Goal: Transaction & Acquisition: Purchase product/service

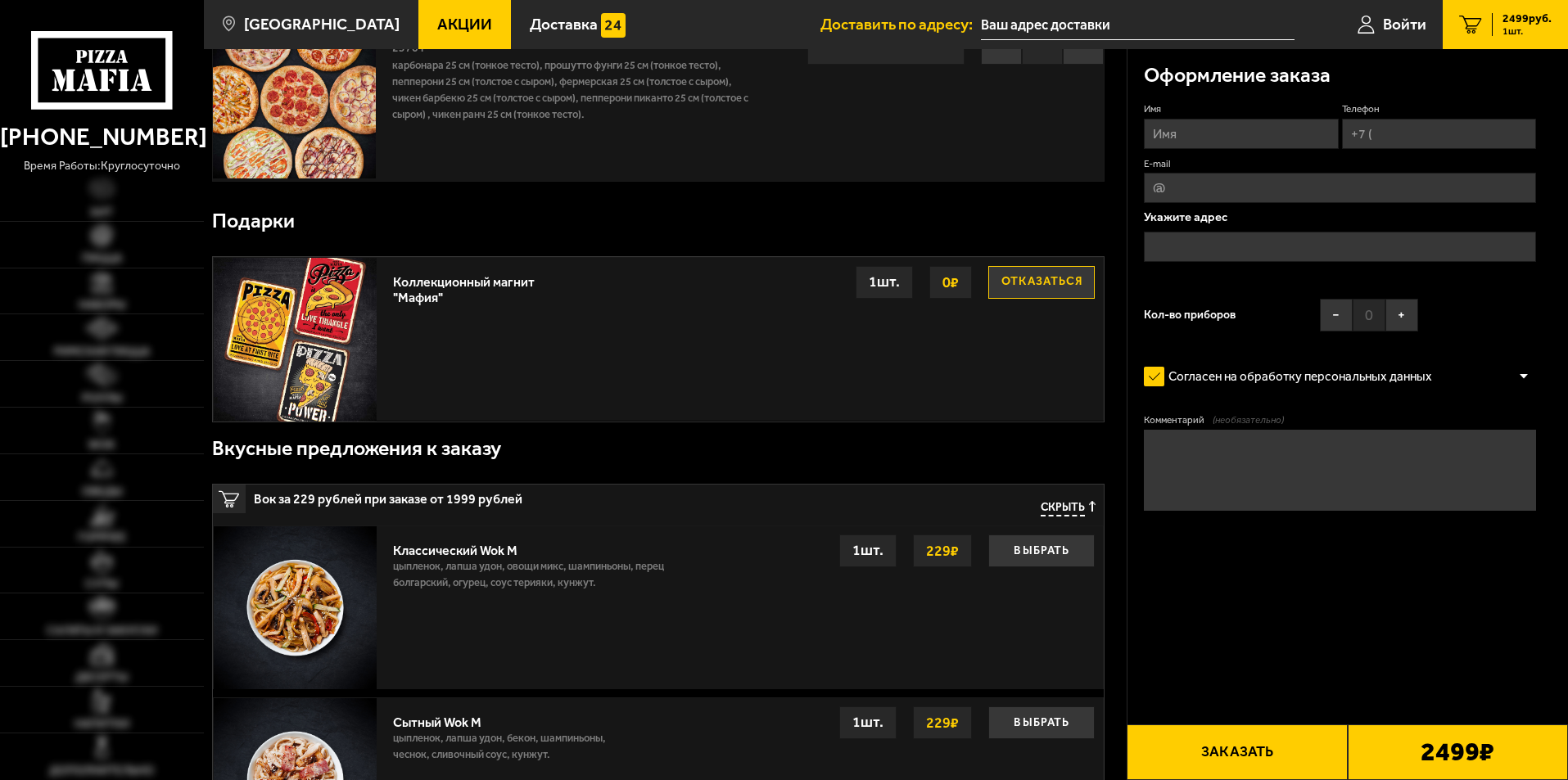
scroll to position [137, 0]
click at [446, 29] on span "Акции" at bounding box center [464, 24] width 55 height 16
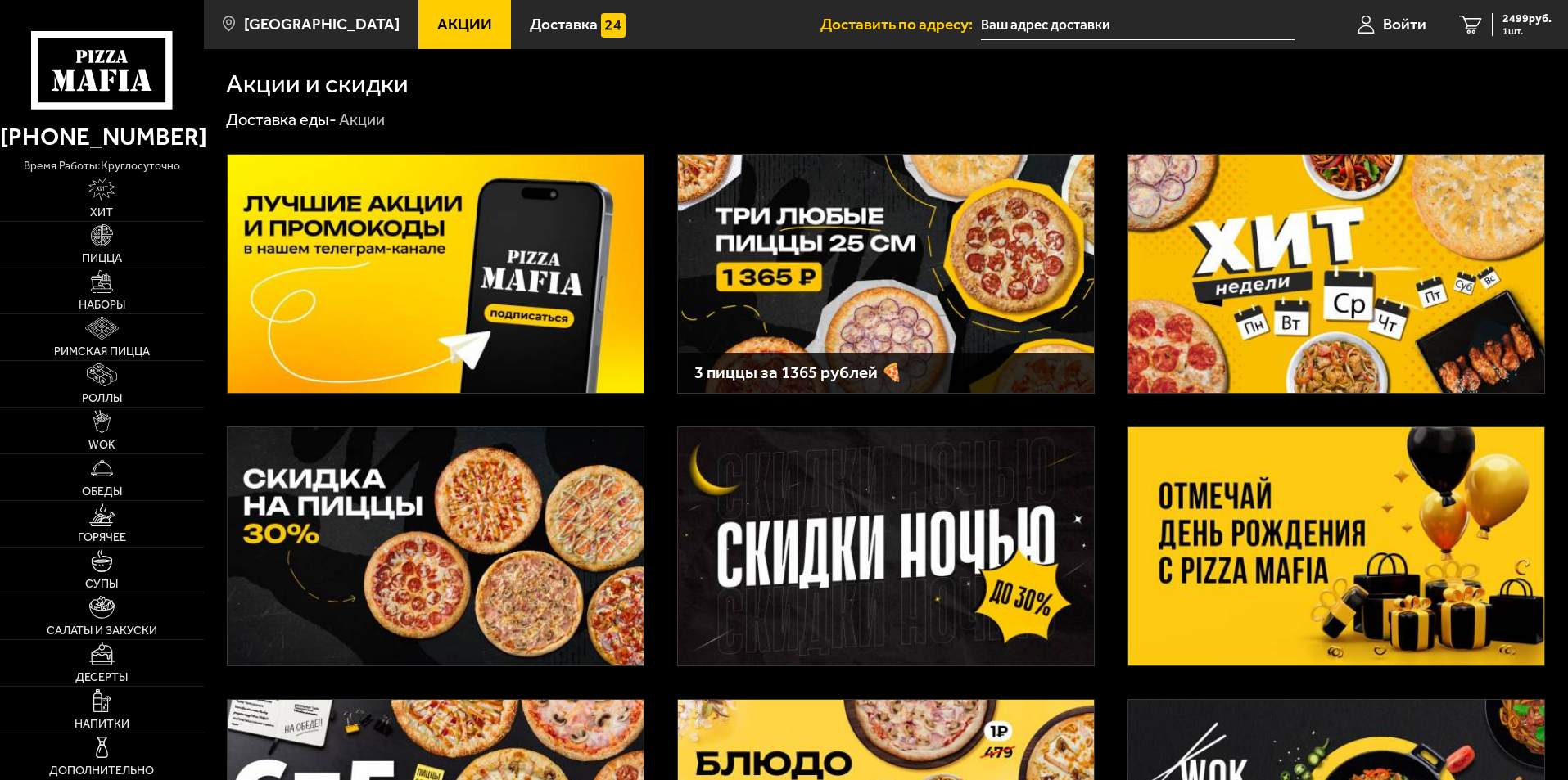
click at [422, 501] on img at bounding box center [436, 546] width 416 height 238
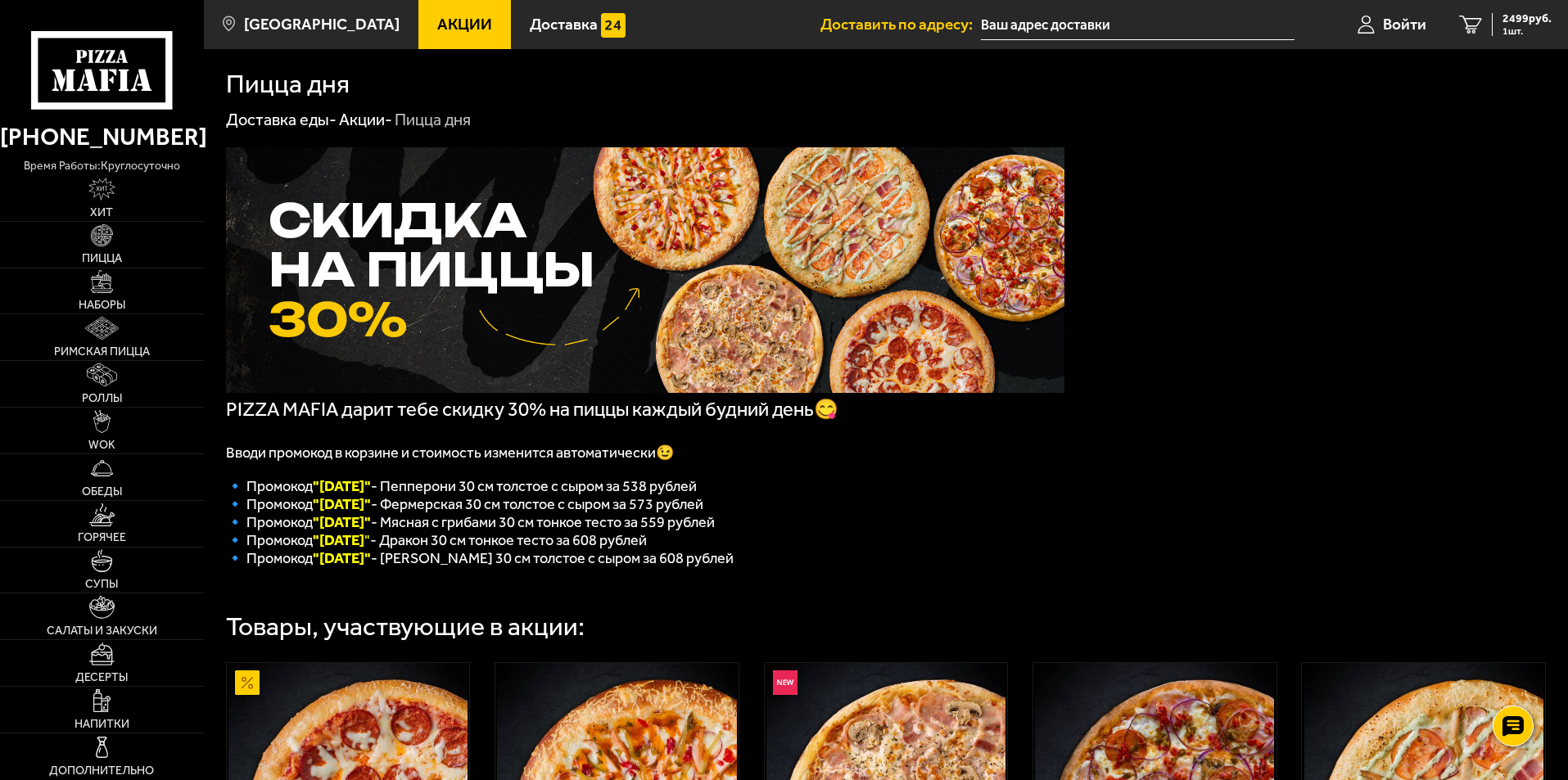
click at [437, 16] on span "Акции" at bounding box center [464, 24] width 55 height 16
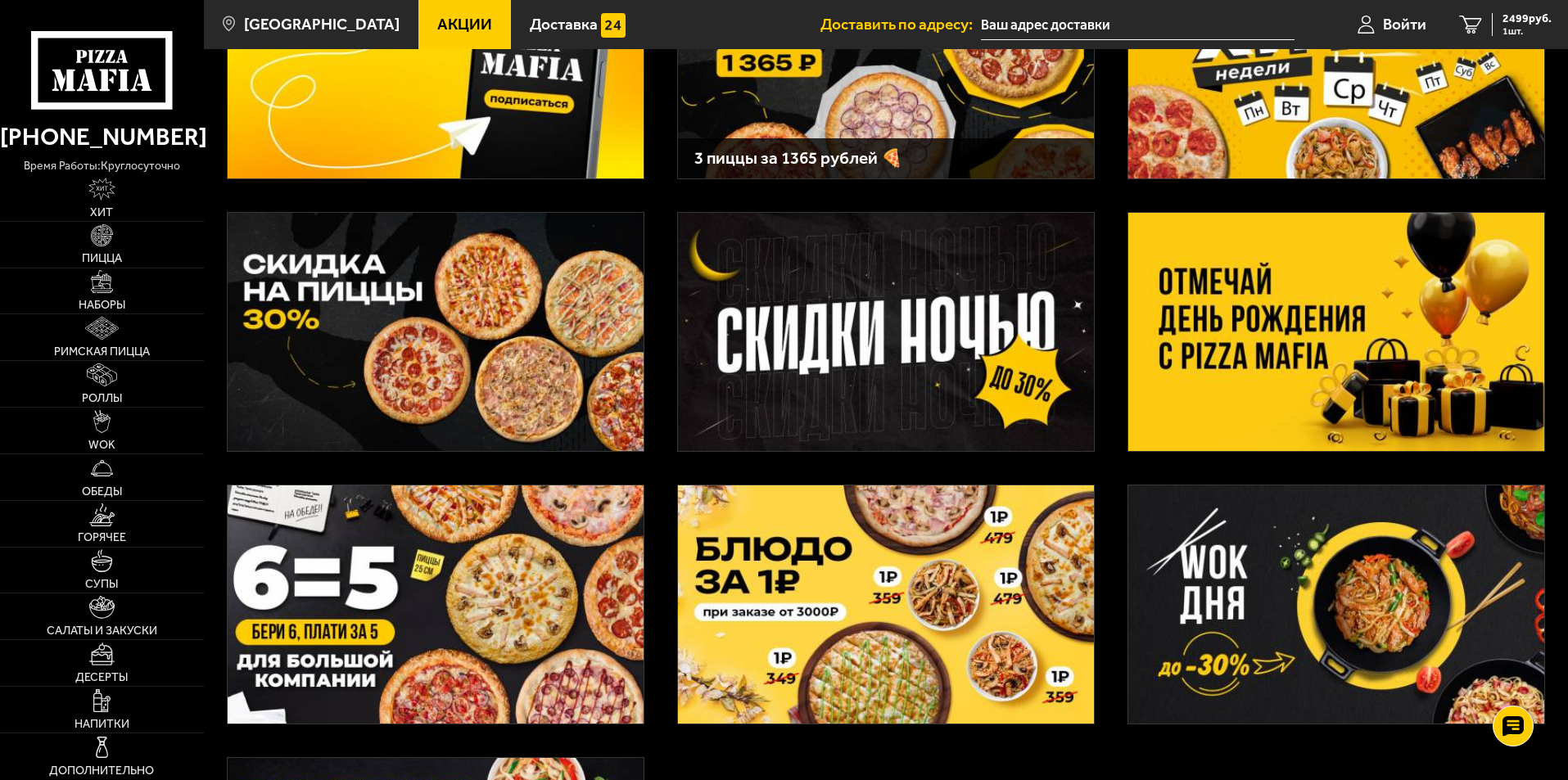
scroll to position [219, 0]
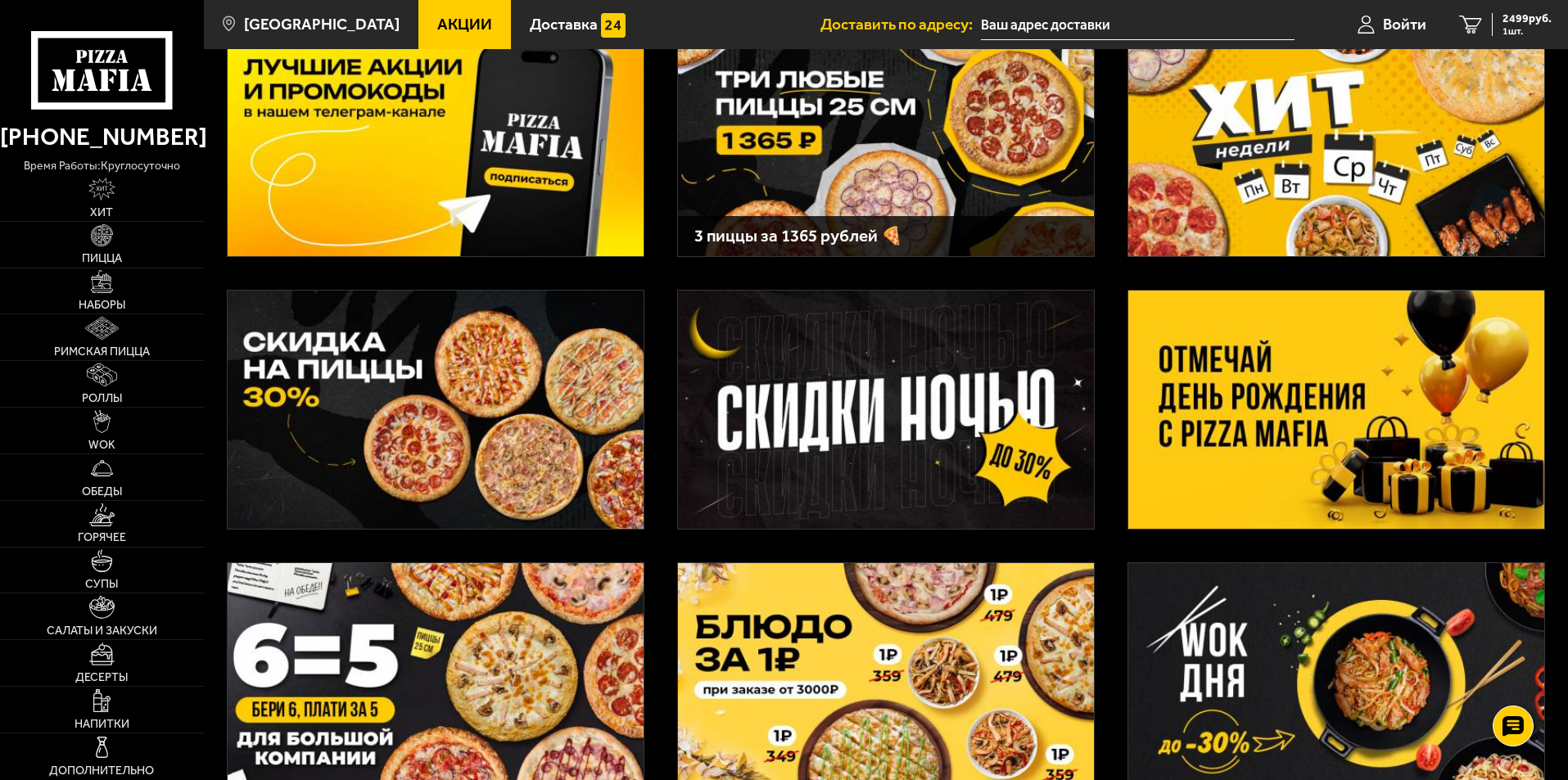
click at [1264, 445] on img at bounding box center [1336, 409] width 416 height 238
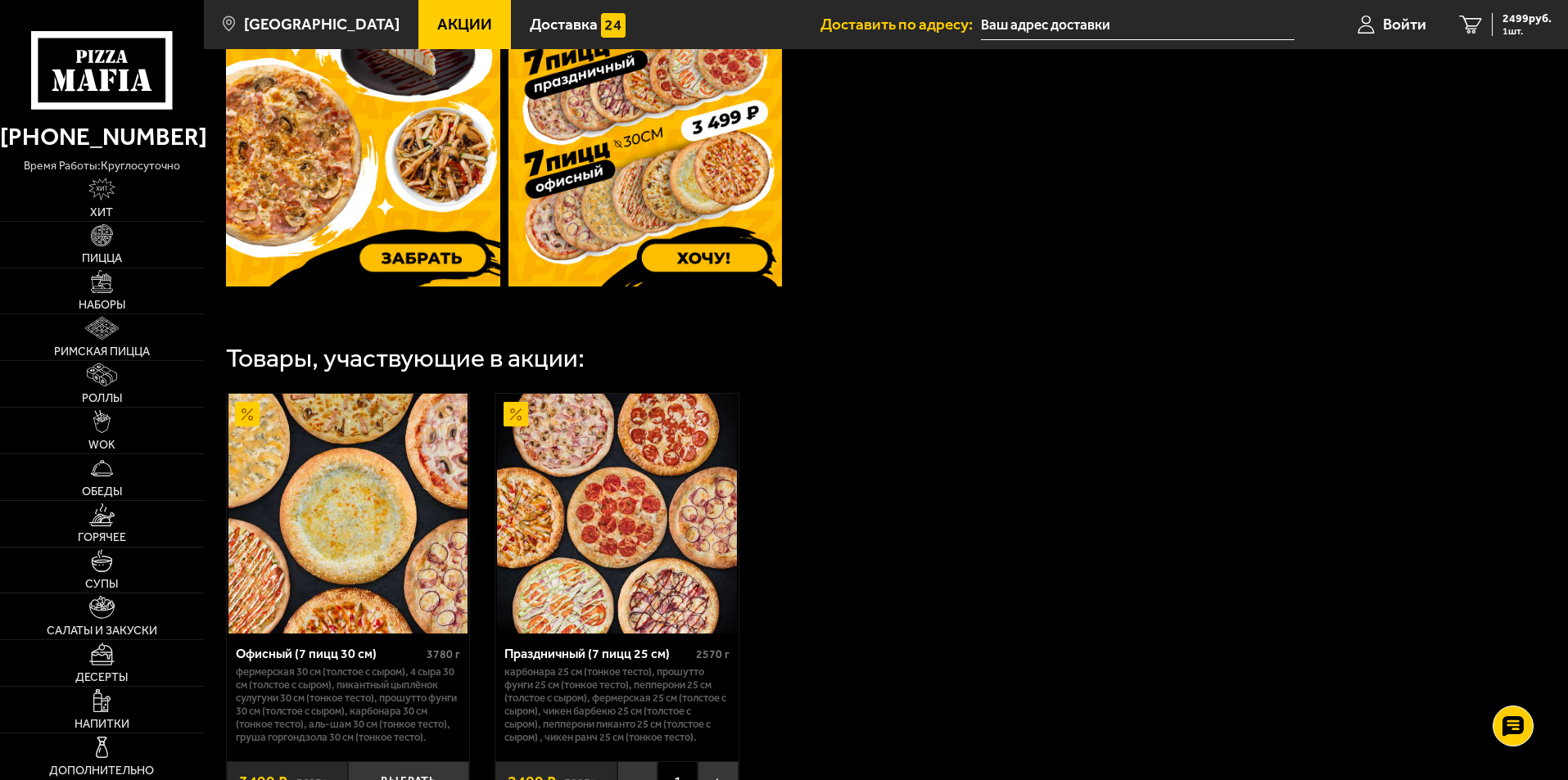
scroll to position [682, 0]
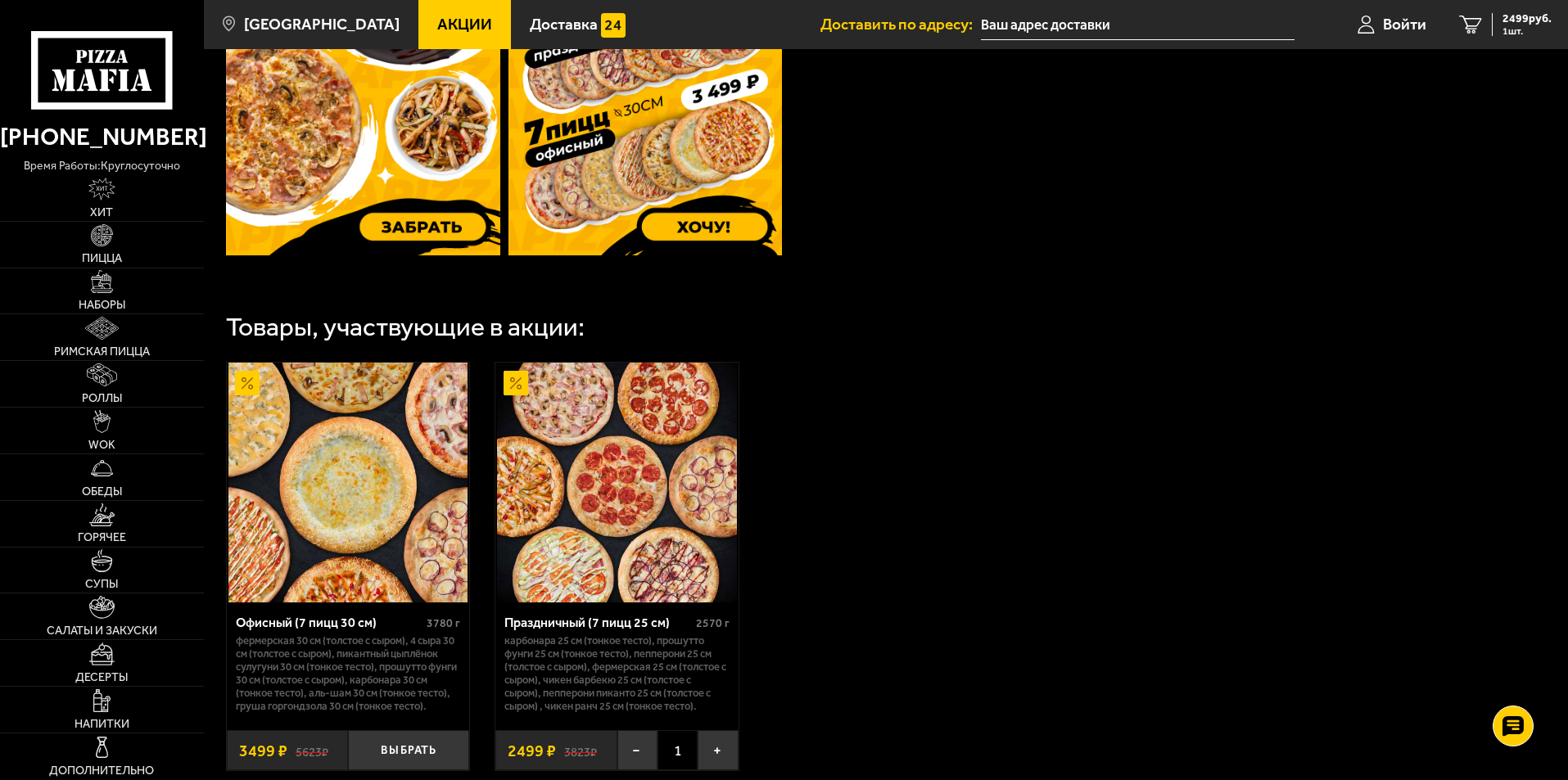
click at [340, 451] on img at bounding box center [348, 482] width 239 height 239
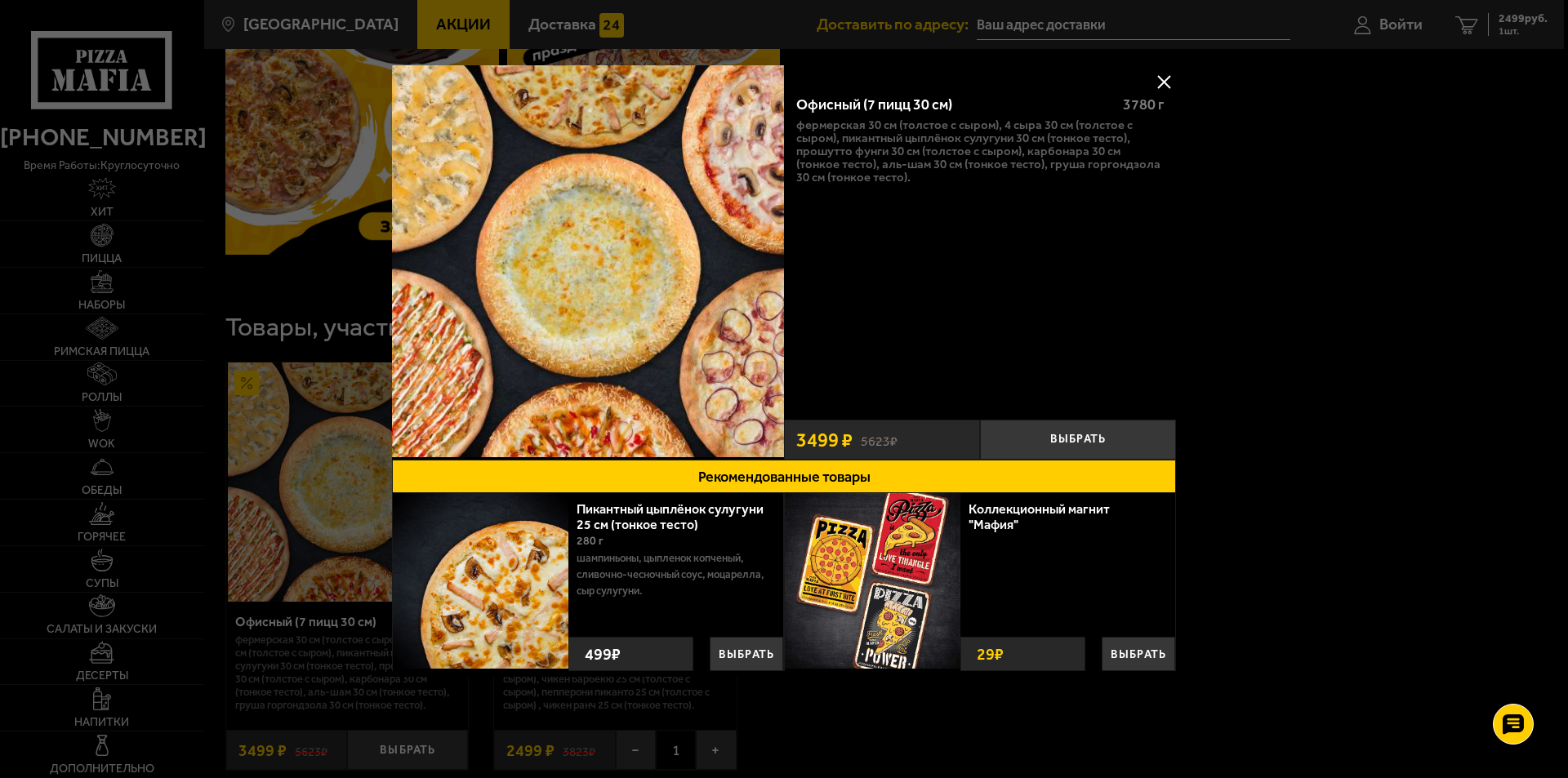
click at [1165, 78] on button at bounding box center [1164, 81] width 24 height 24
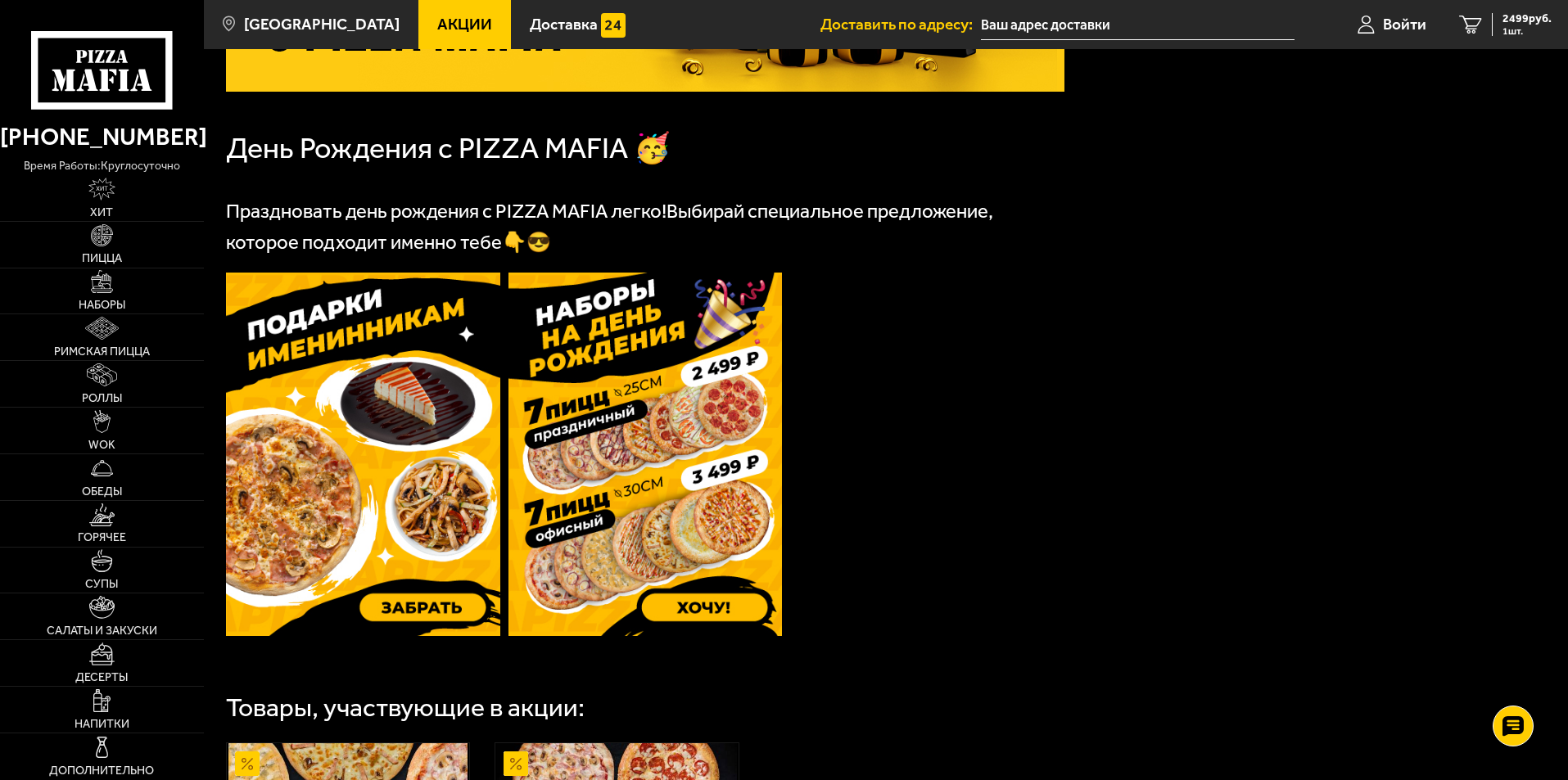
scroll to position [295, 0]
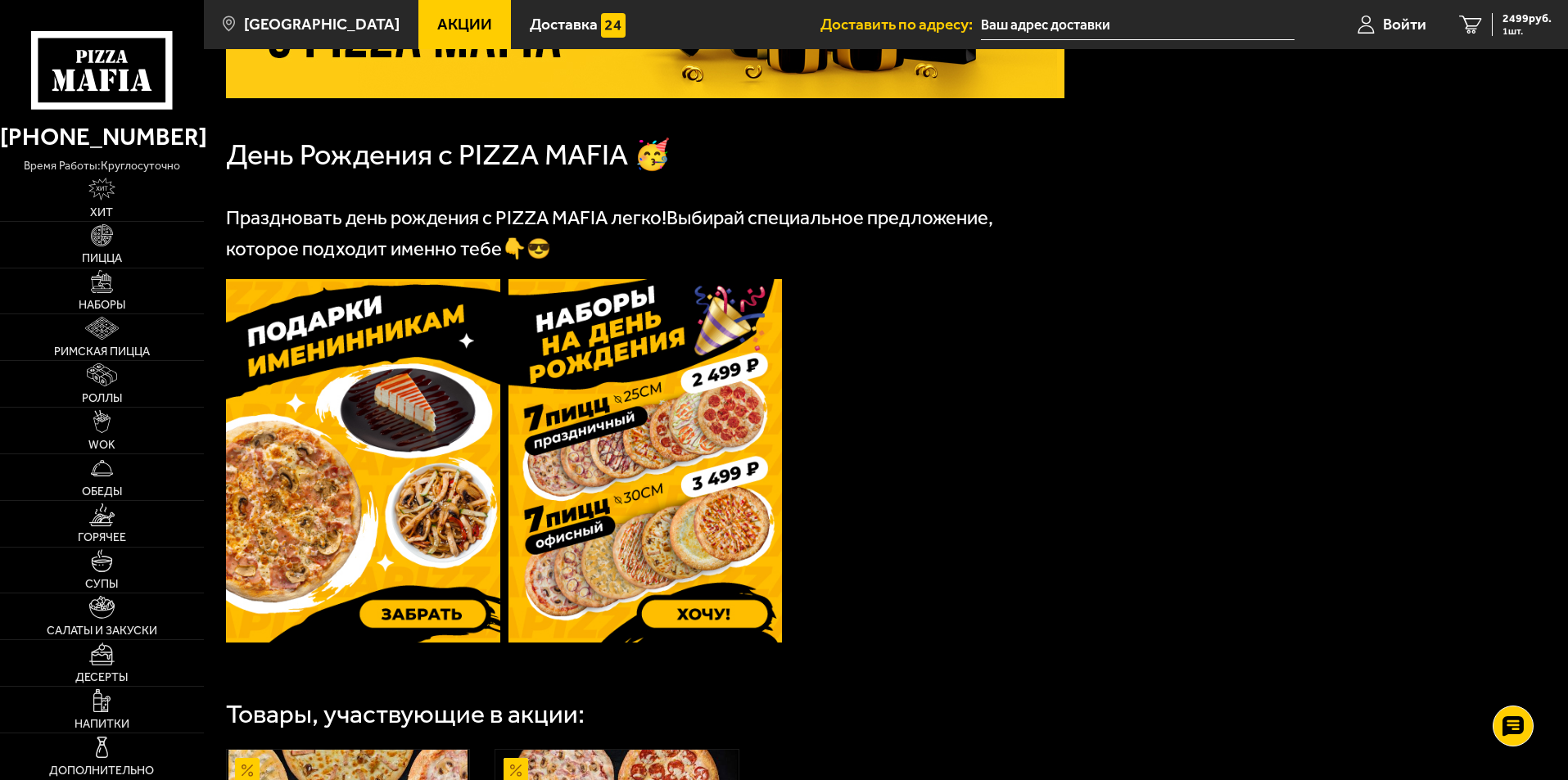
click at [416, 612] on img at bounding box center [363, 461] width 274 height 364
click at [719, 619] on img at bounding box center [645, 461] width 274 height 364
click at [735, 623] on img at bounding box center [645, 461] width 274 height 364
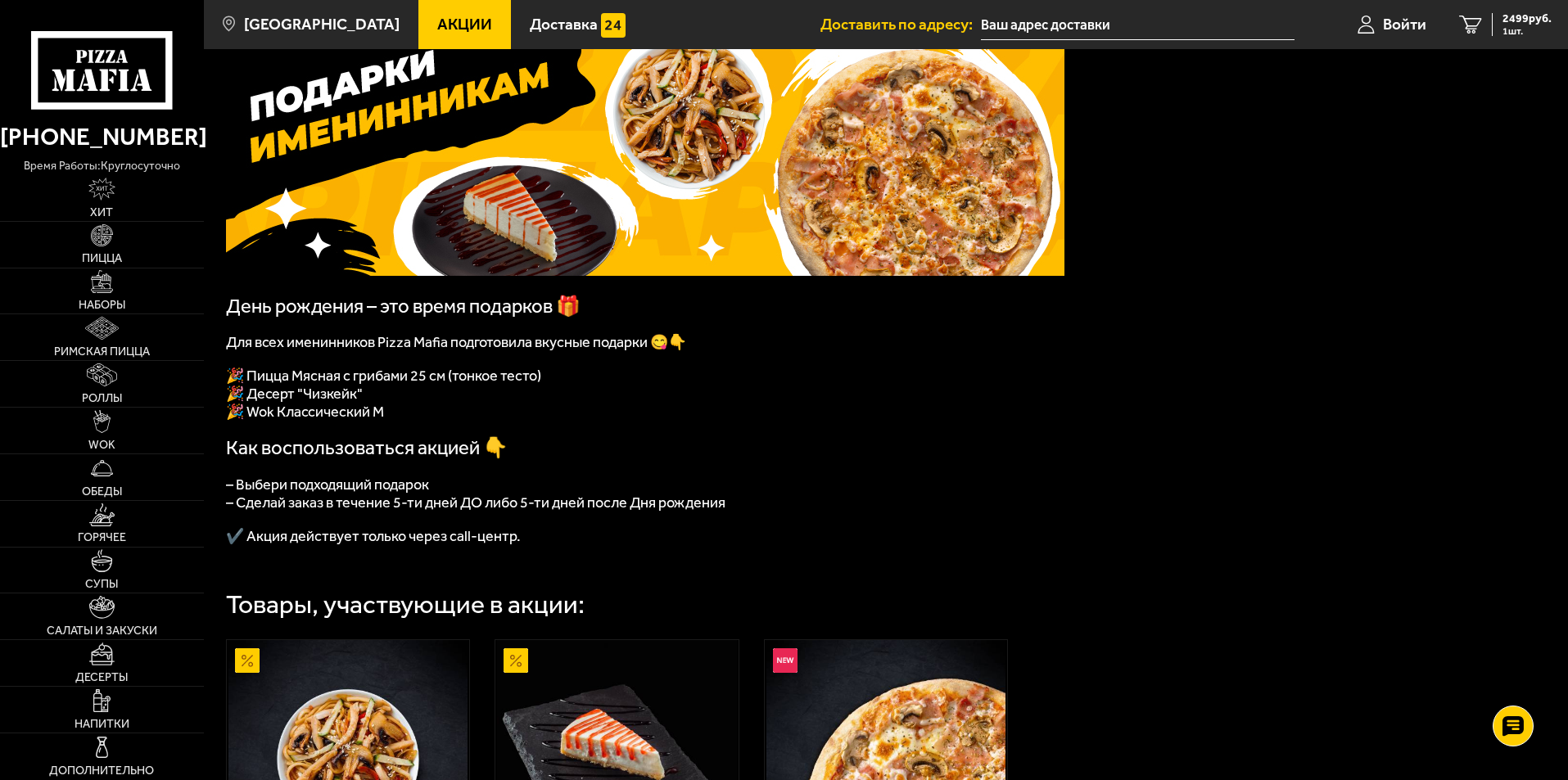
scroll to position [137, 0]
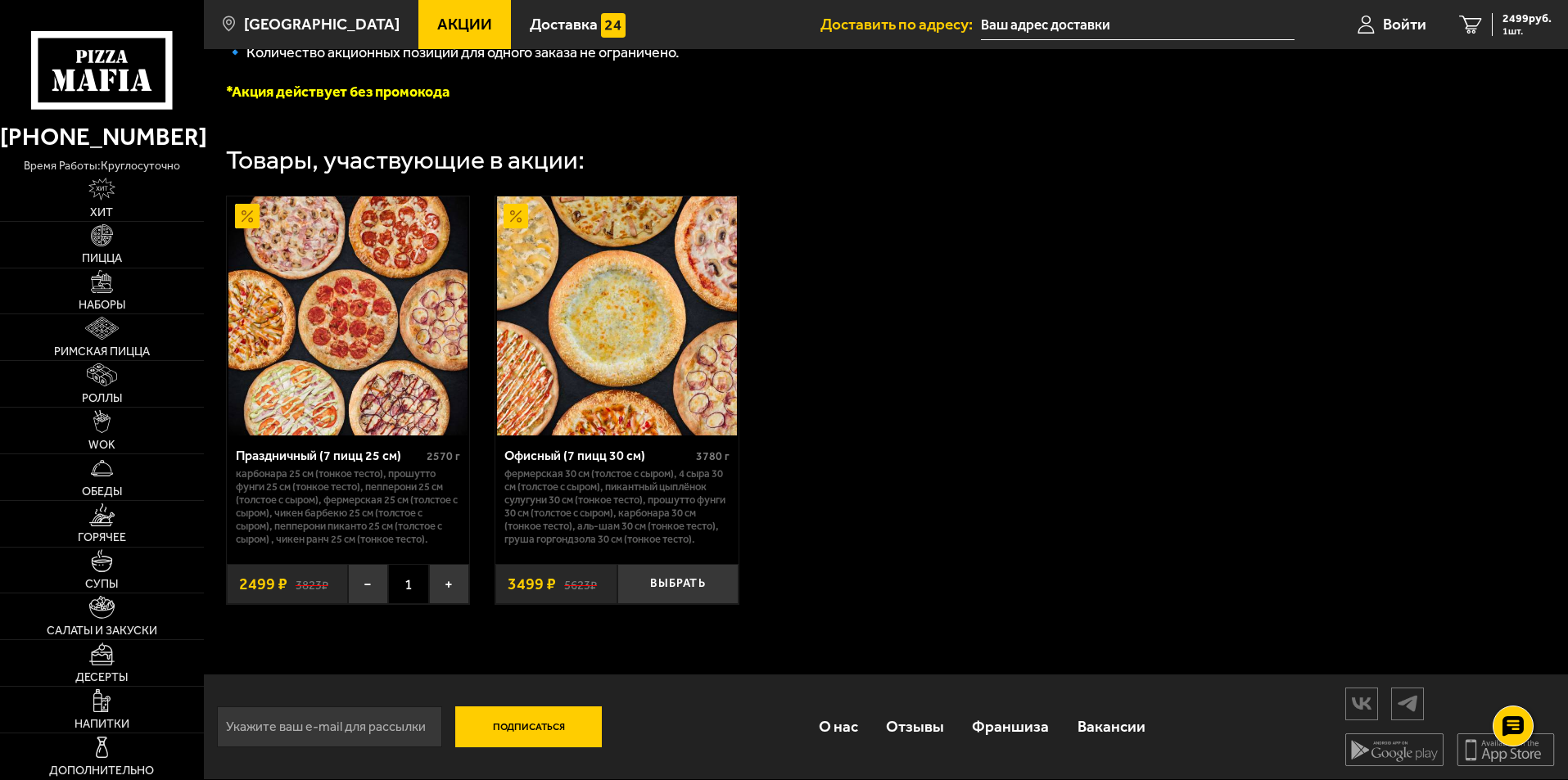
scroll to position [482, 0]
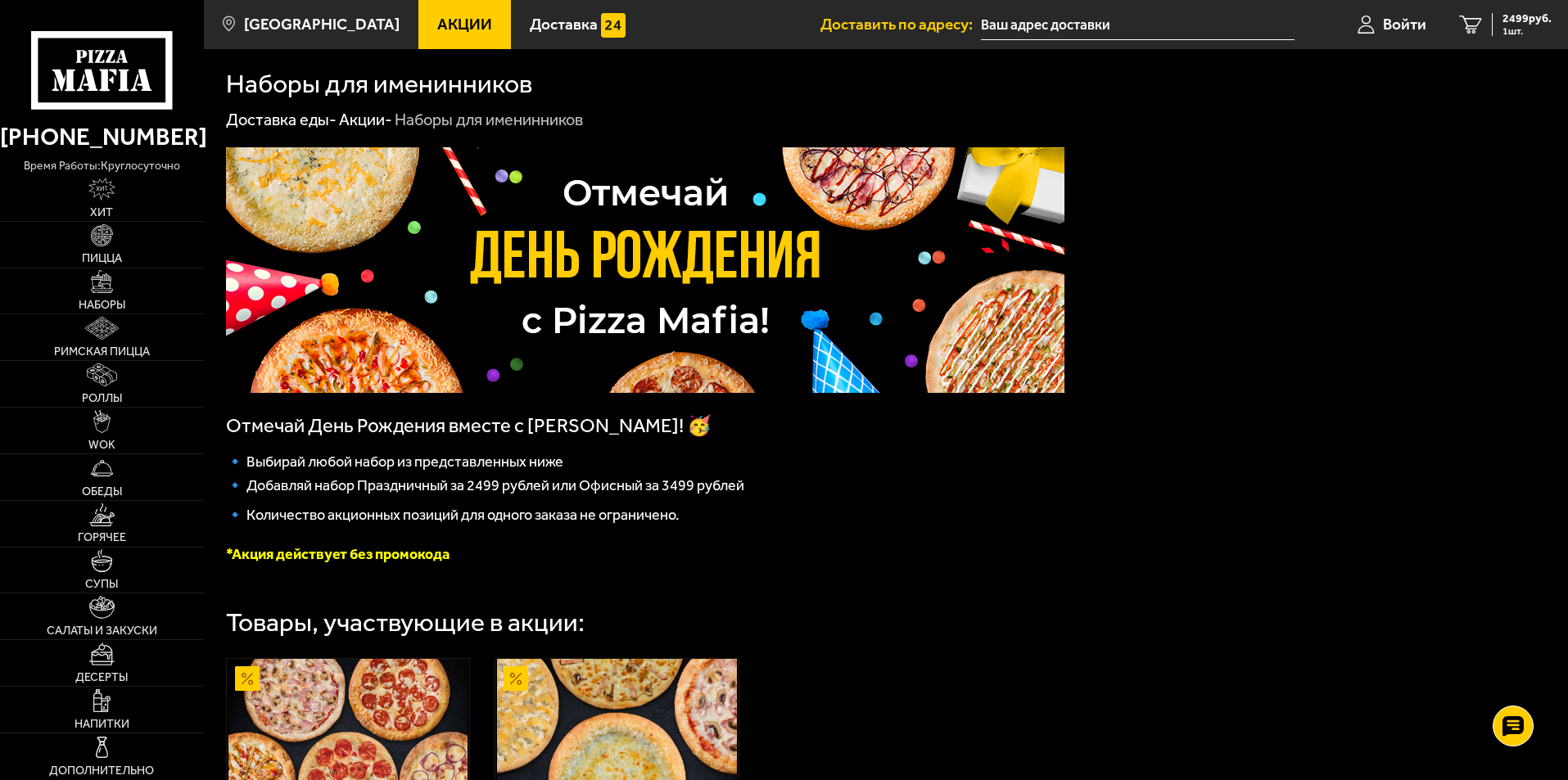
click at [859, 554] on p "*Акция действует без промокода" at bounding box center [645, 554] width 839 height 18
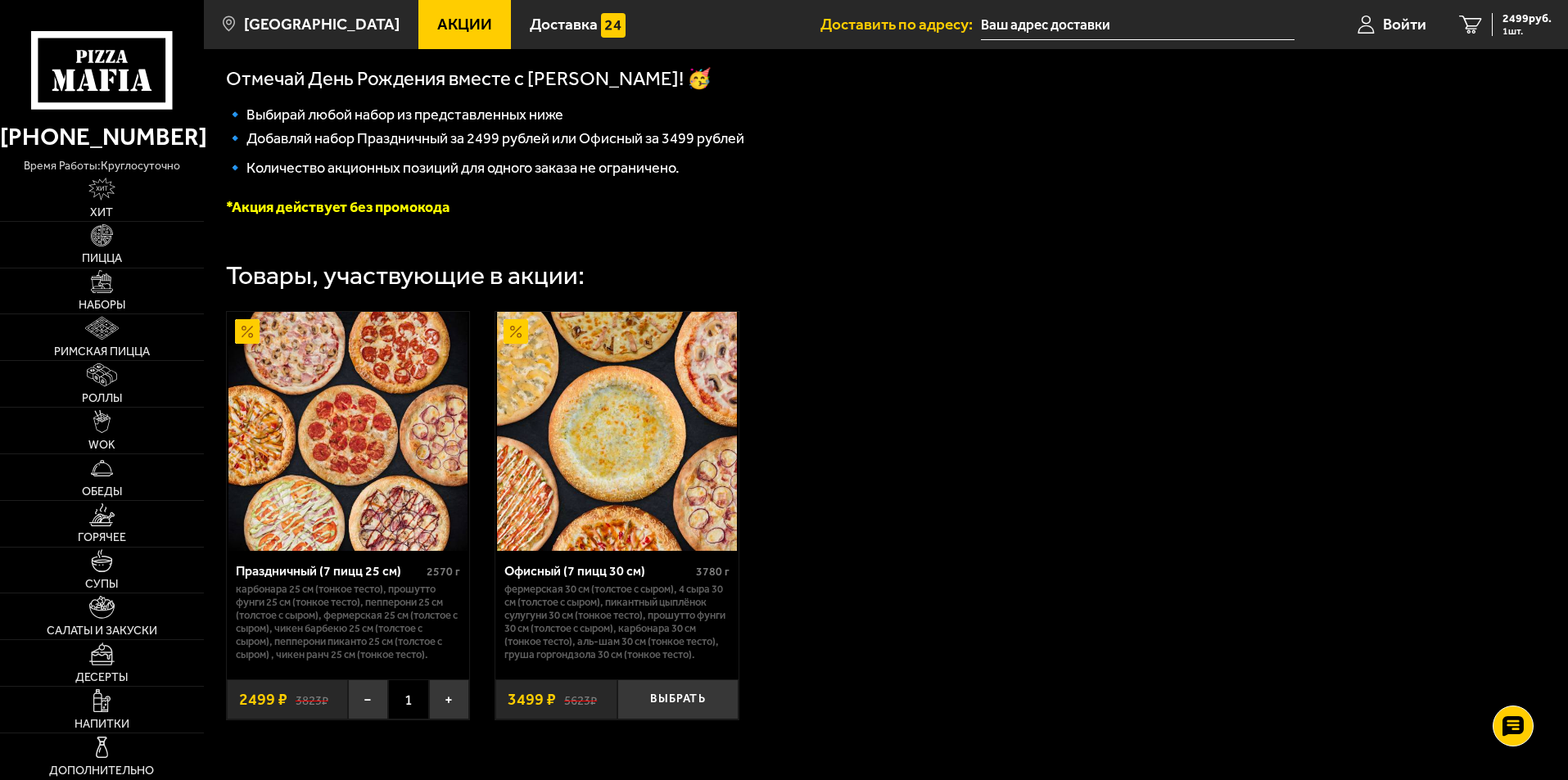
scroll to position [355, 0]
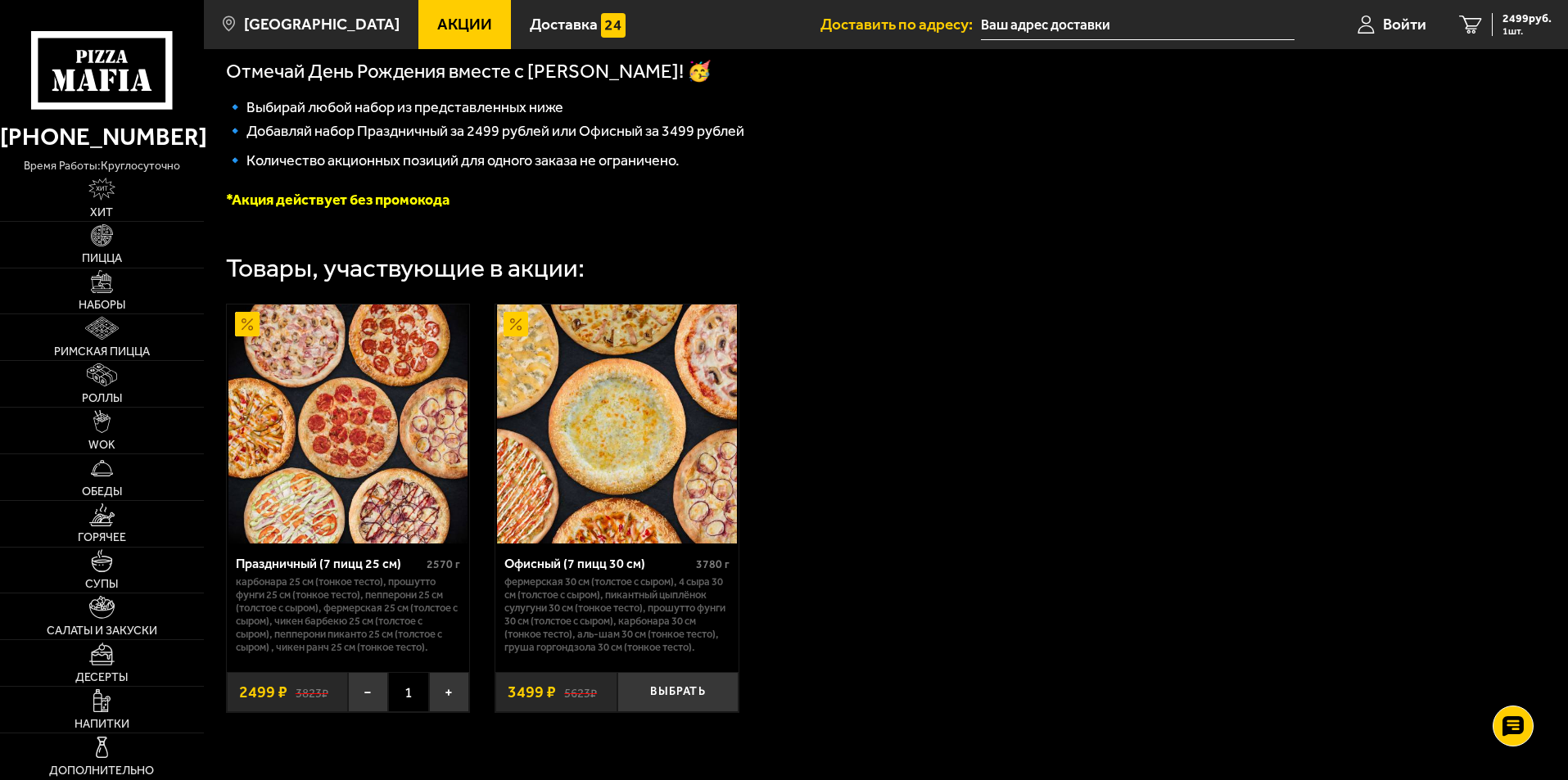
click at [643, 453] on img at bounding box center [616, 424] width 239 height 239
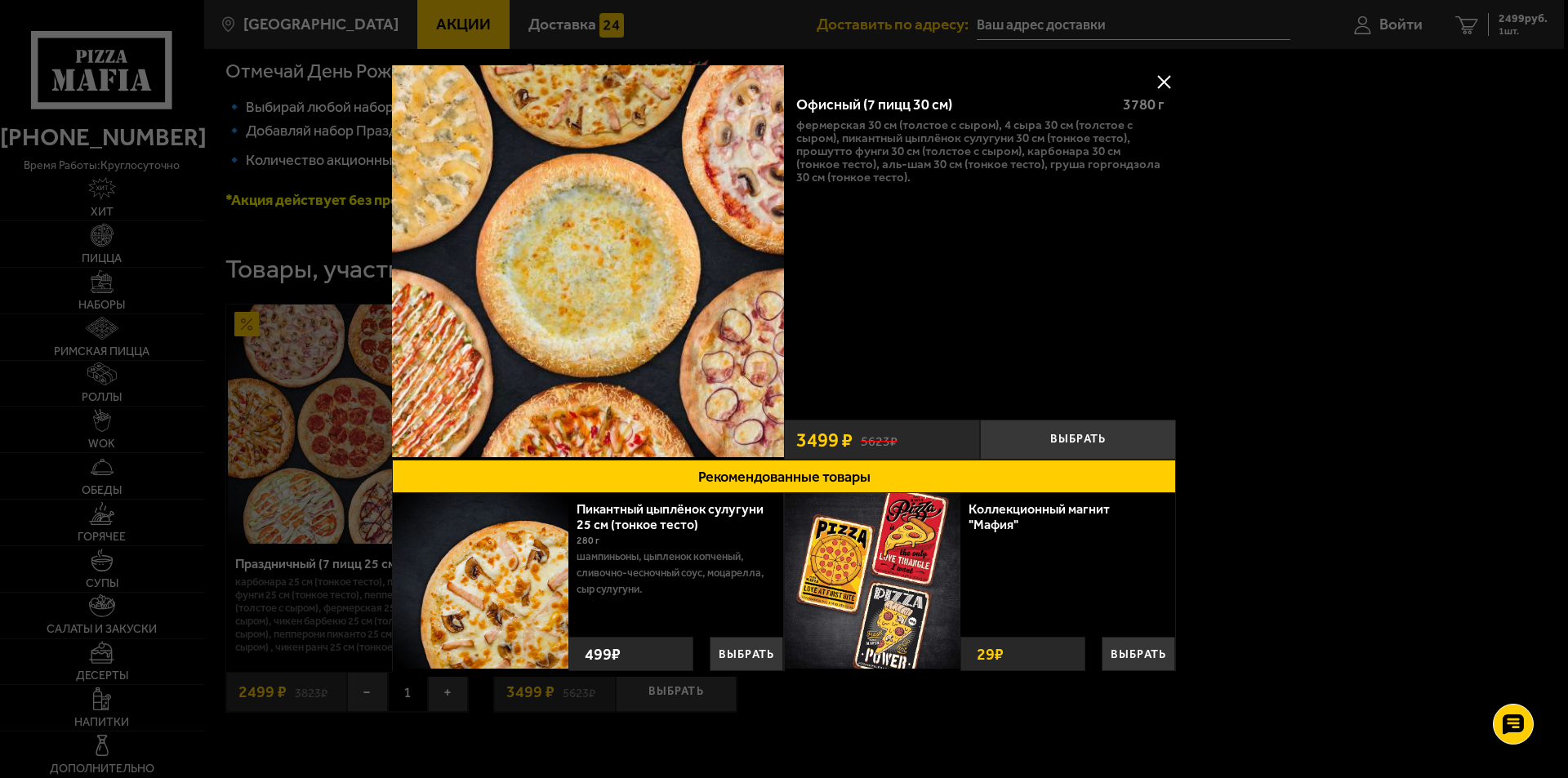
click at [1066, 168] on p "Фермерская 30 см (толстое с сыром), 4 сыра 30 см (толстое с сыром), Пикантный ц…" at bounding box center [980, 151] width 368 height 66
click at [1118, 427] on button "Выбрать" at bounding box center [1078, 440] width 196 height 40
click at [1516, 22] on div at bounding box center [784, 389] width 1568 height 778
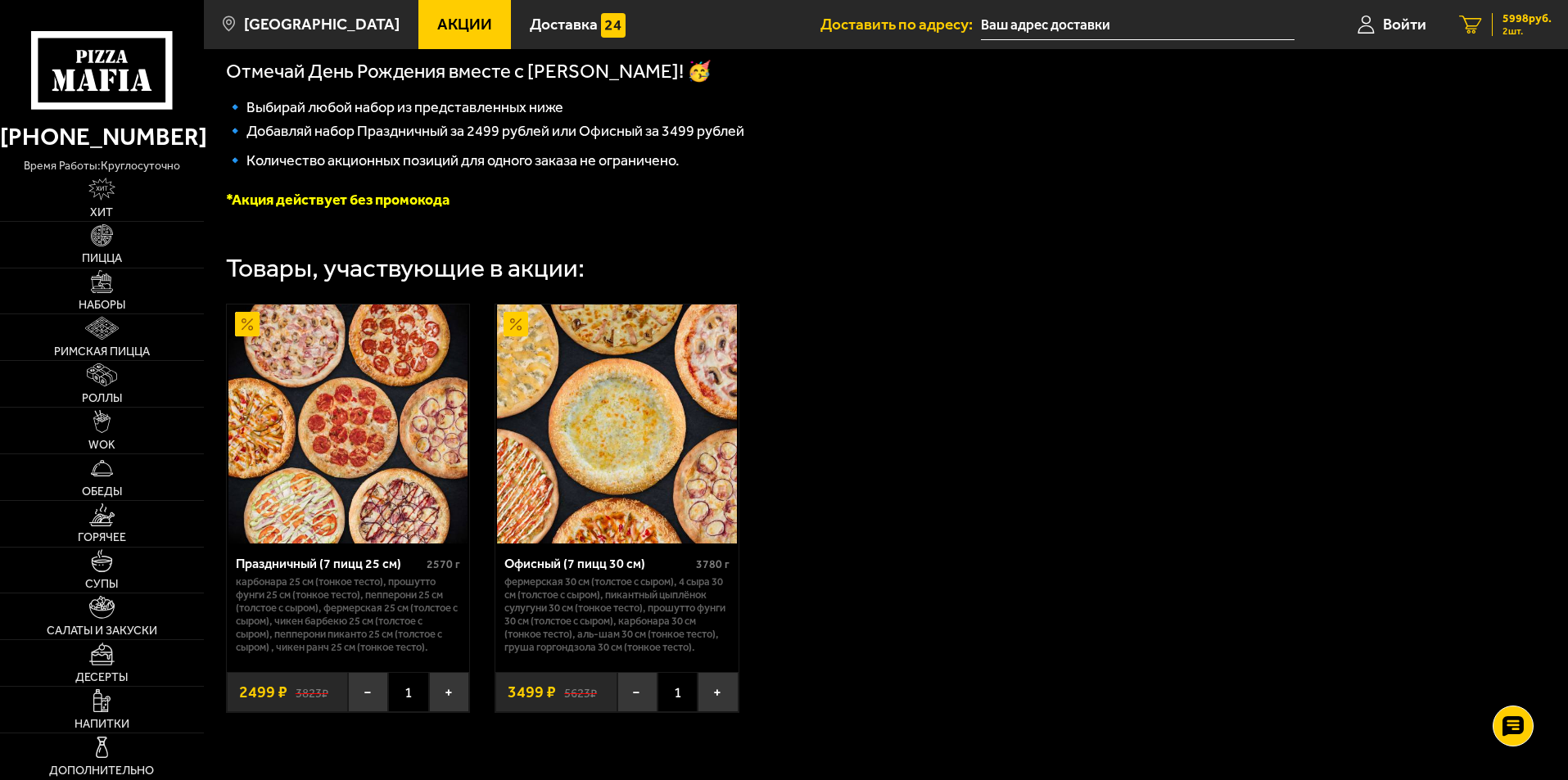
click at [1515, 23] on span "5998 руб." at bounding box center [1527, 18] width 49 height 11
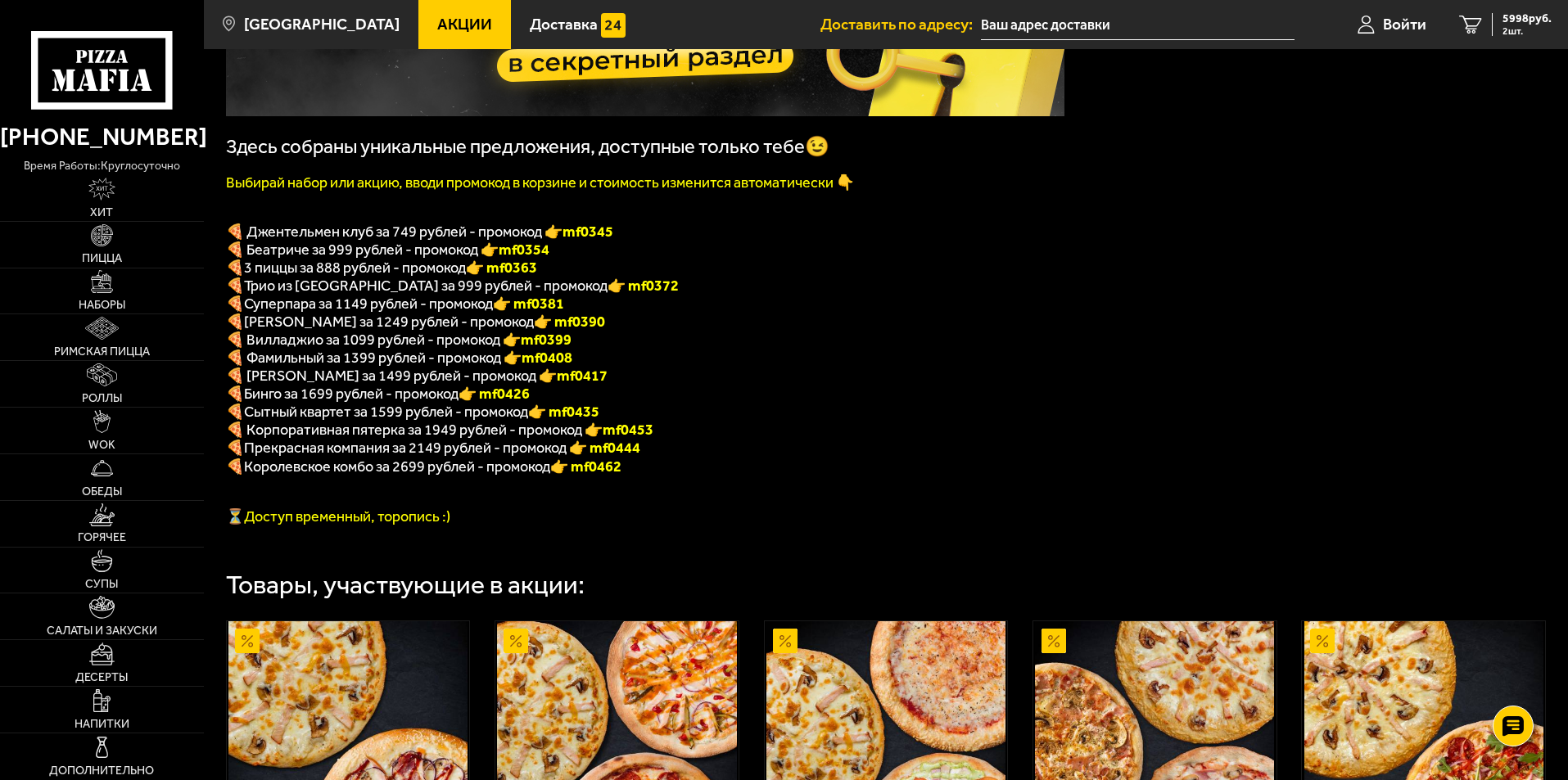
scroll to position [273, 0]
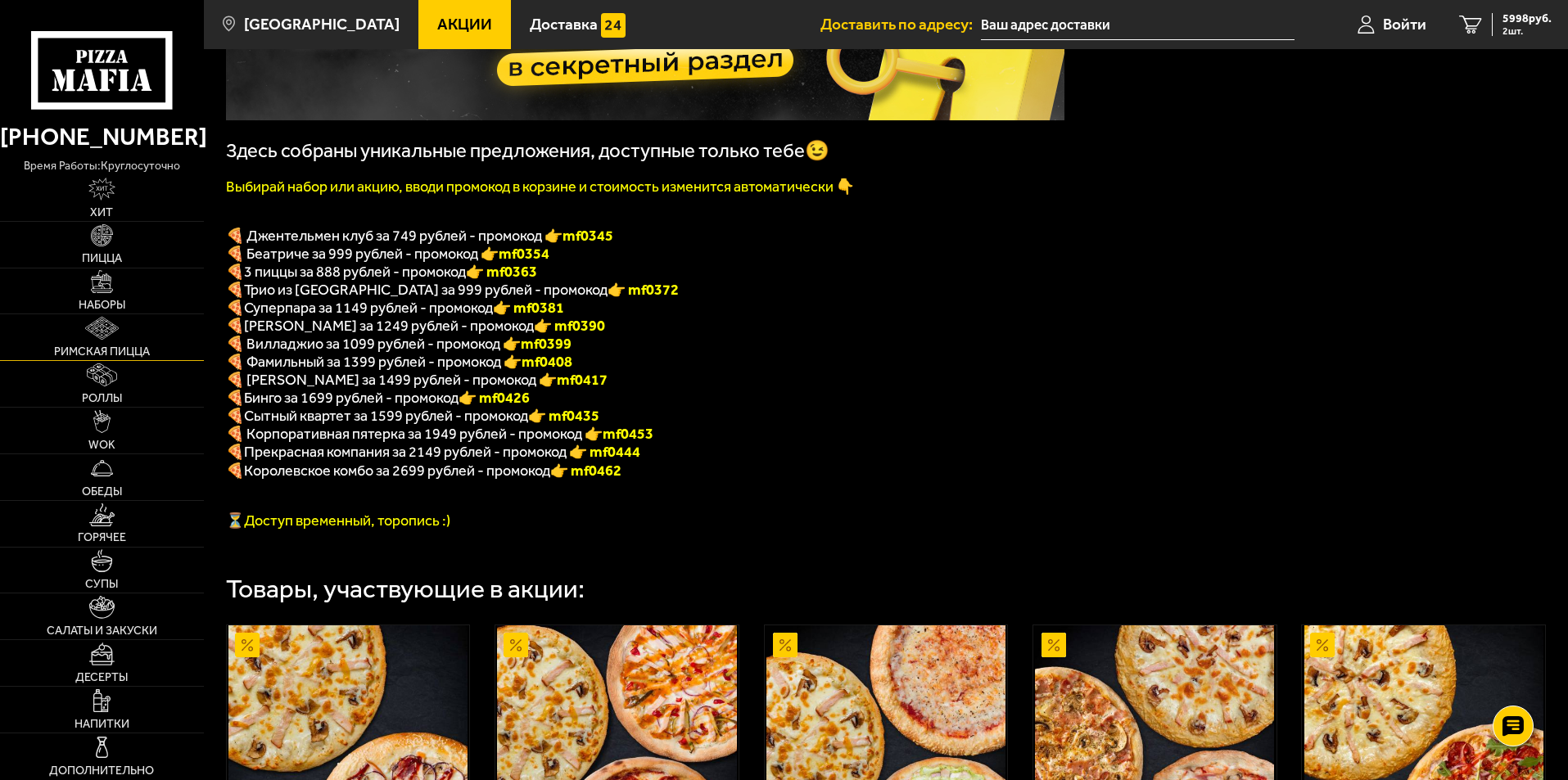
click at [100, 332] on img at bounding box center [101, 328] width 33 height 23
